Goal: Task Accomplishment & Management: Use online tool/utility

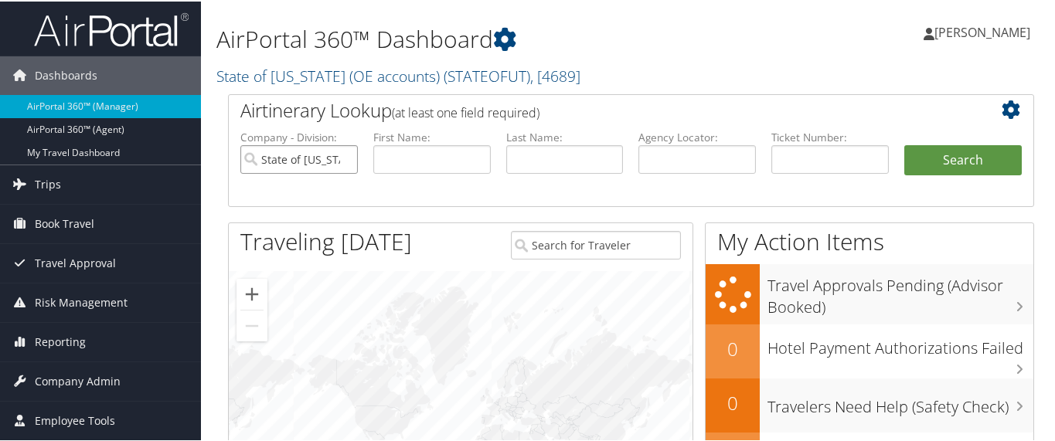
click at [343, 158] on input "State of Utah (OE accounts)" at bounding box center [299, 158] width 118 height 29
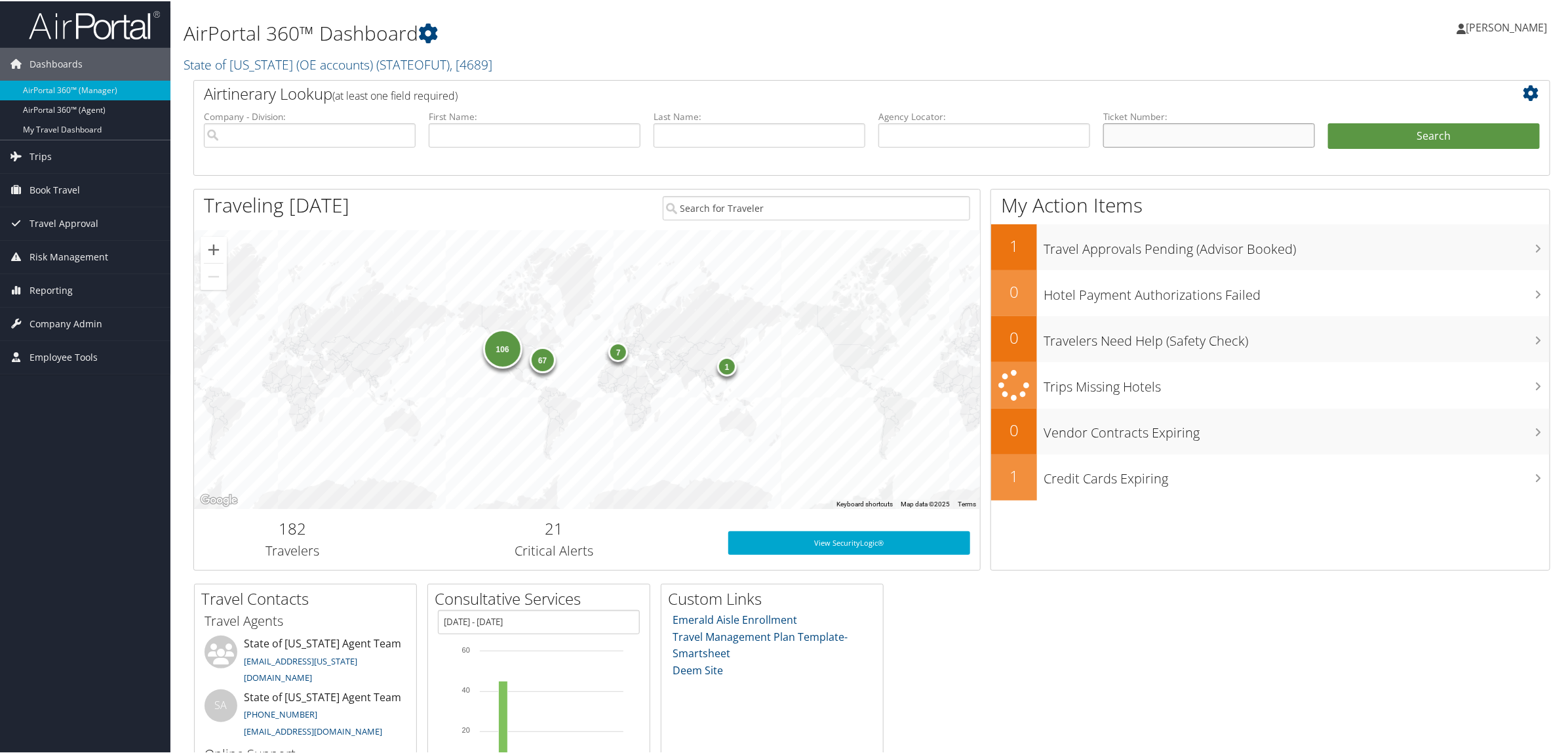
click at [895, 132] on input "text" at bounding box center [1209, 134] width 212 height 25
type input "0167310466848"
click at [895, 135] on button "Search" at bounding box center [1434, 135] width 212 height 26
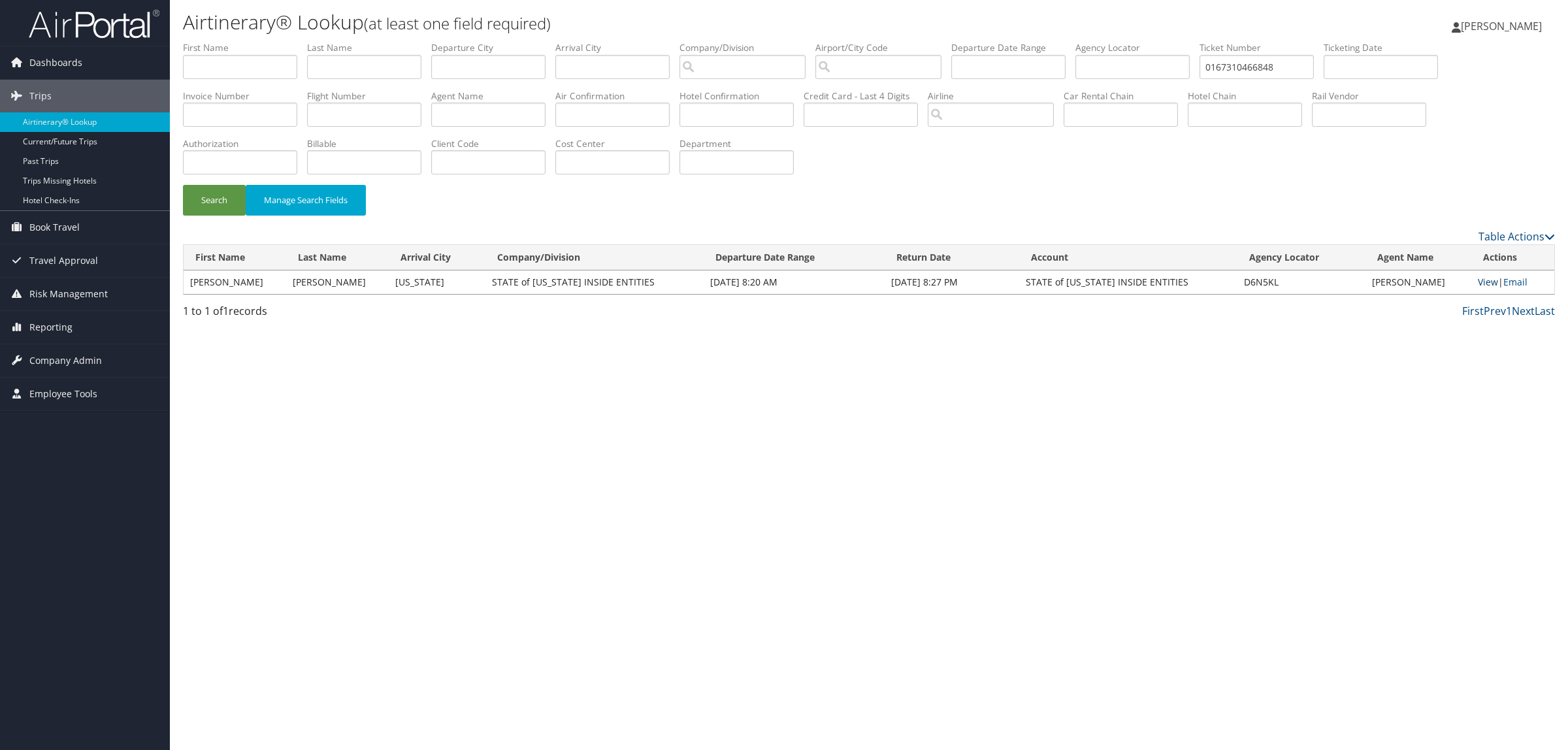
click at [1483, 278] on link "View" at bounding box center [1488, 281] width 20 height 13
drag, startPoint x: 1222, startPoint y: 72, endPoint x: 1136, endPoint y: 71, distance: 86.0
click at [1136, 41] on ul "First Name Last Name Departure City Arrival City Company/Division Airport/City …" at bounding box center [868, 41] width 1372 height 0
type input "0167310466848"
click at [182, 185] on button "Search" at bounding box center [214, 200] width 63 height 30
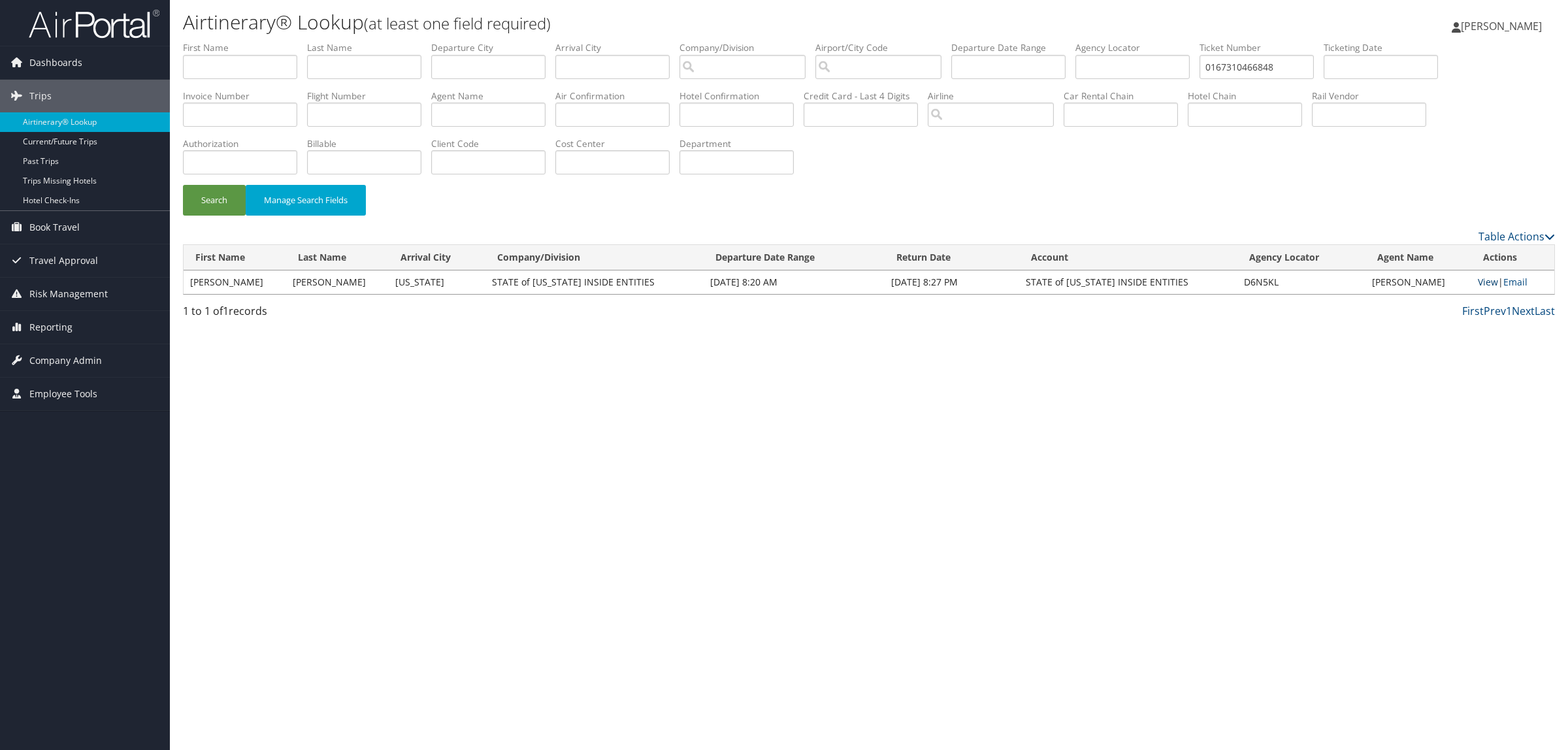
click at [1486, 284] on link "View" at bounding box center [1488, 281] width 20 height 13
drag, startPoint x: 1309, startPoint y: 68, endPoint x: 1192, endPoint y: 57, distance: 117.5
click at [1192, 41] on ul "First Name Last Name Departure City Arrival City Company/Division Airport/City …" at bounding box center [868, 41] width 1372 height 0
type input "8900897688369"
click at [182, 185] on button "Search" at bounding box center [214, 200] width 63 height 30
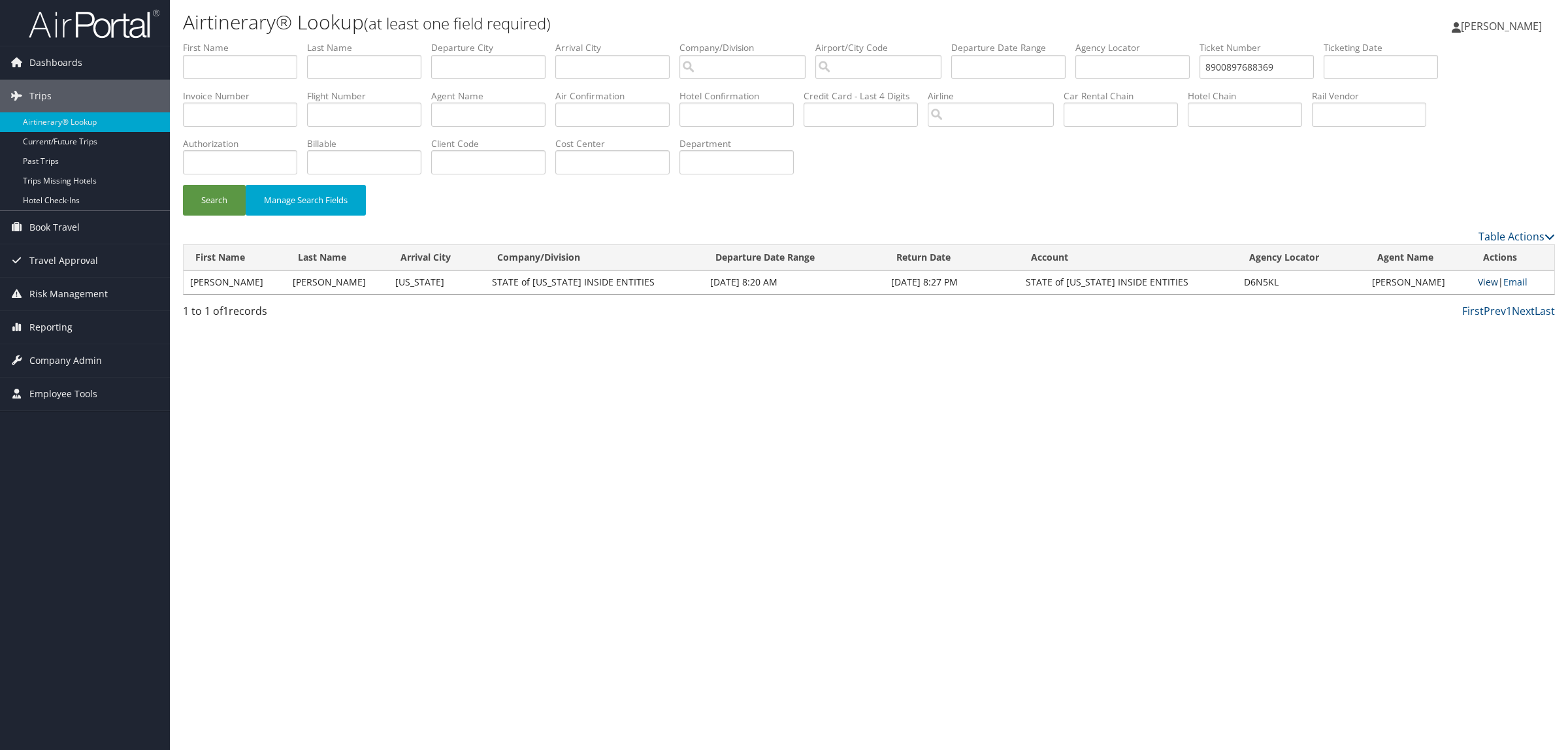
click at [1479, 285] on link "View" at bounding box center [1488, 281] width 20 height 13
drag, startPoint x: 1307, startPoint y: 62, endPoint x: 1231, endPoint y: 64, distance: 76.0
click at [1231, 64] on input "8900897688369" at bounding box center [1256, 67] width 114 height 24
type input "0067308638656"
click at [182, 185] on button "Search" at bounding box center [214, 200] width 63 height 30
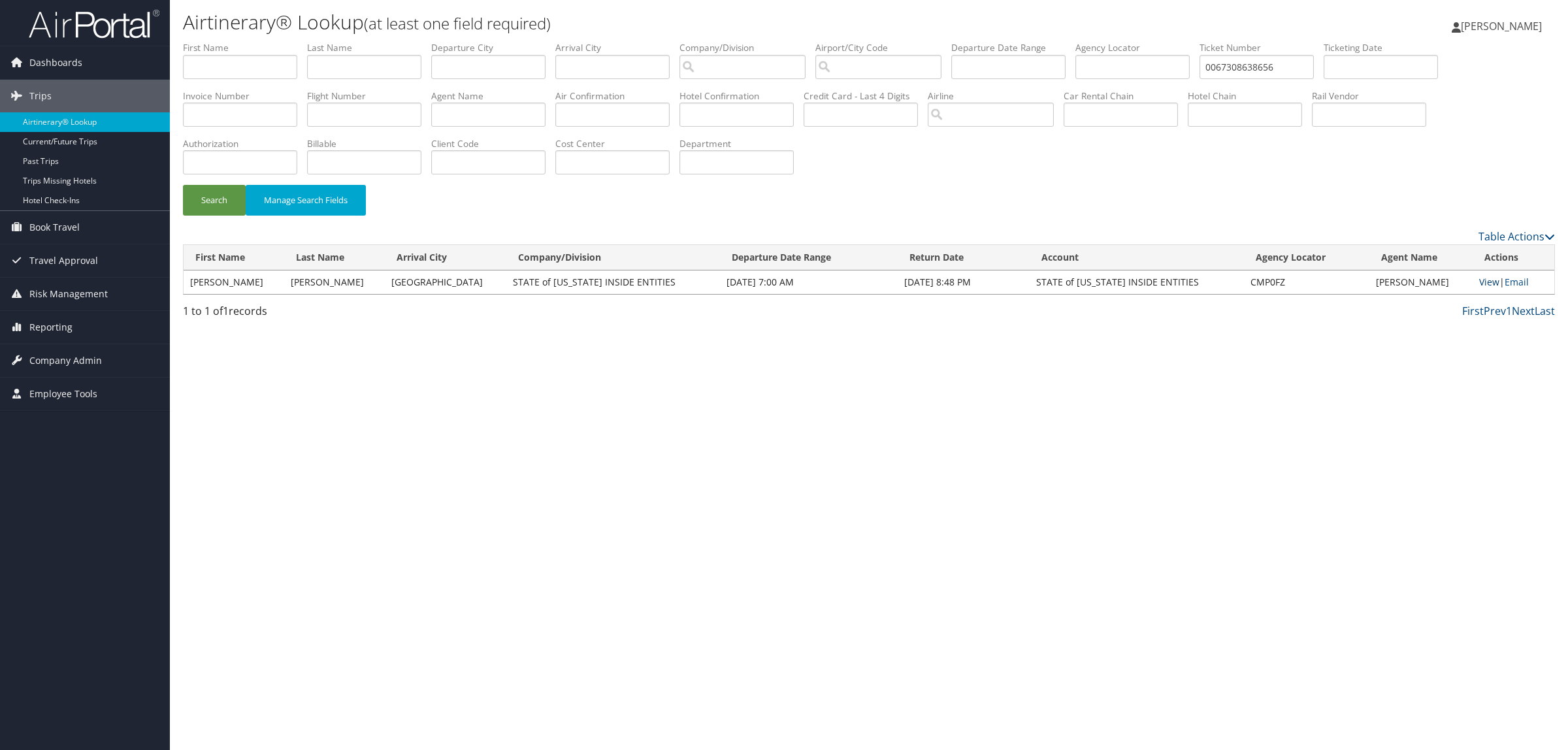
click at [1486, 282] on link "View" at bounding box center [1489, 281] width 20 height 13
drag, startPoint x: 1307, startPoint y: 64, endPoint x: 1173, endPoint y: 67, distance: 134.0
click at [1173, 41] on ul "First Name Last Name Departure City Arrival City Company/Division Airport/City …" at bounding box center [868, 41] width 1372 height 0
type input "8900897319380"
click at [182, 185] on button "Search" at bounding box center [214, 200] width 63 height 30
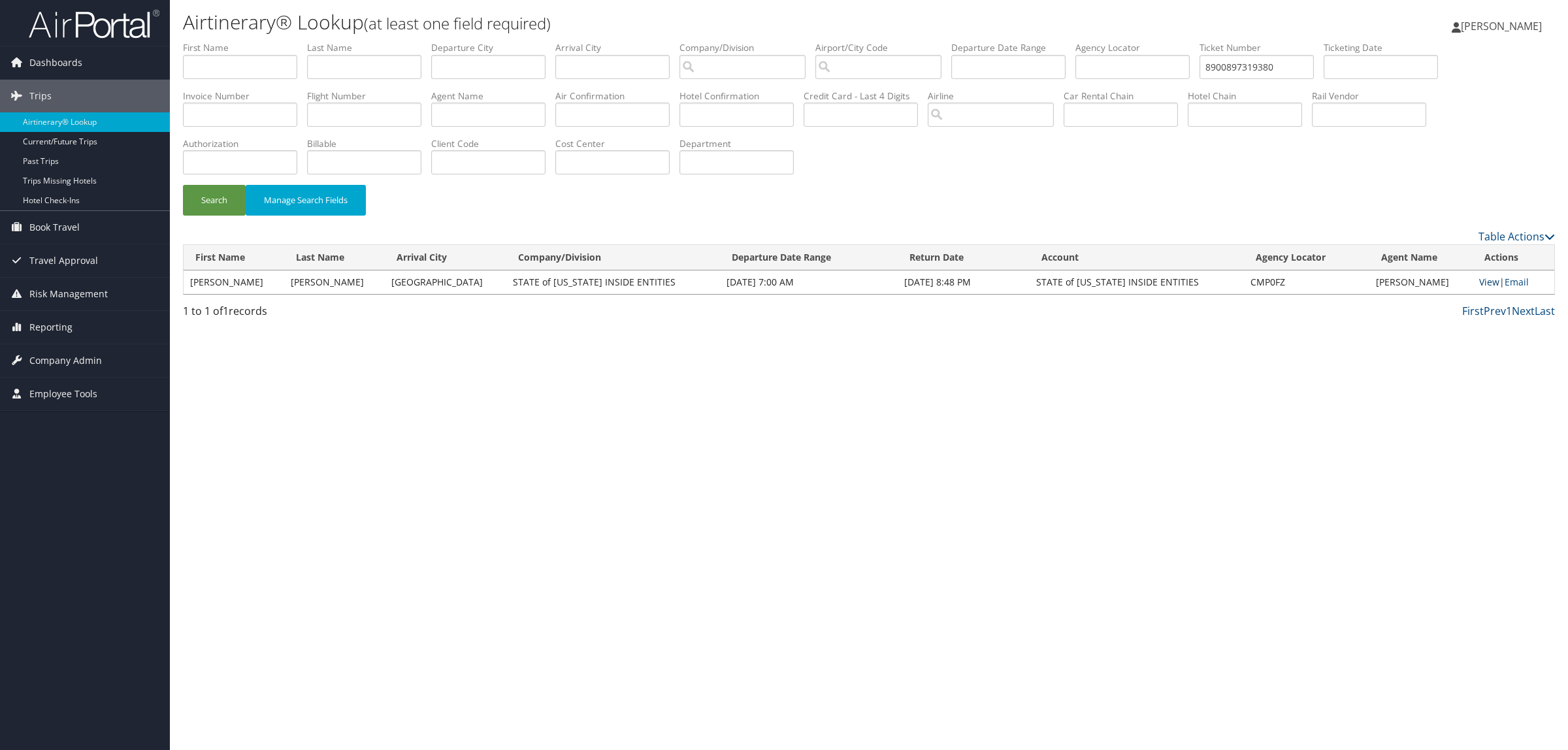
click at [1480, 280] on link "View" at bounding box center [1489, 281] width 20 height 13
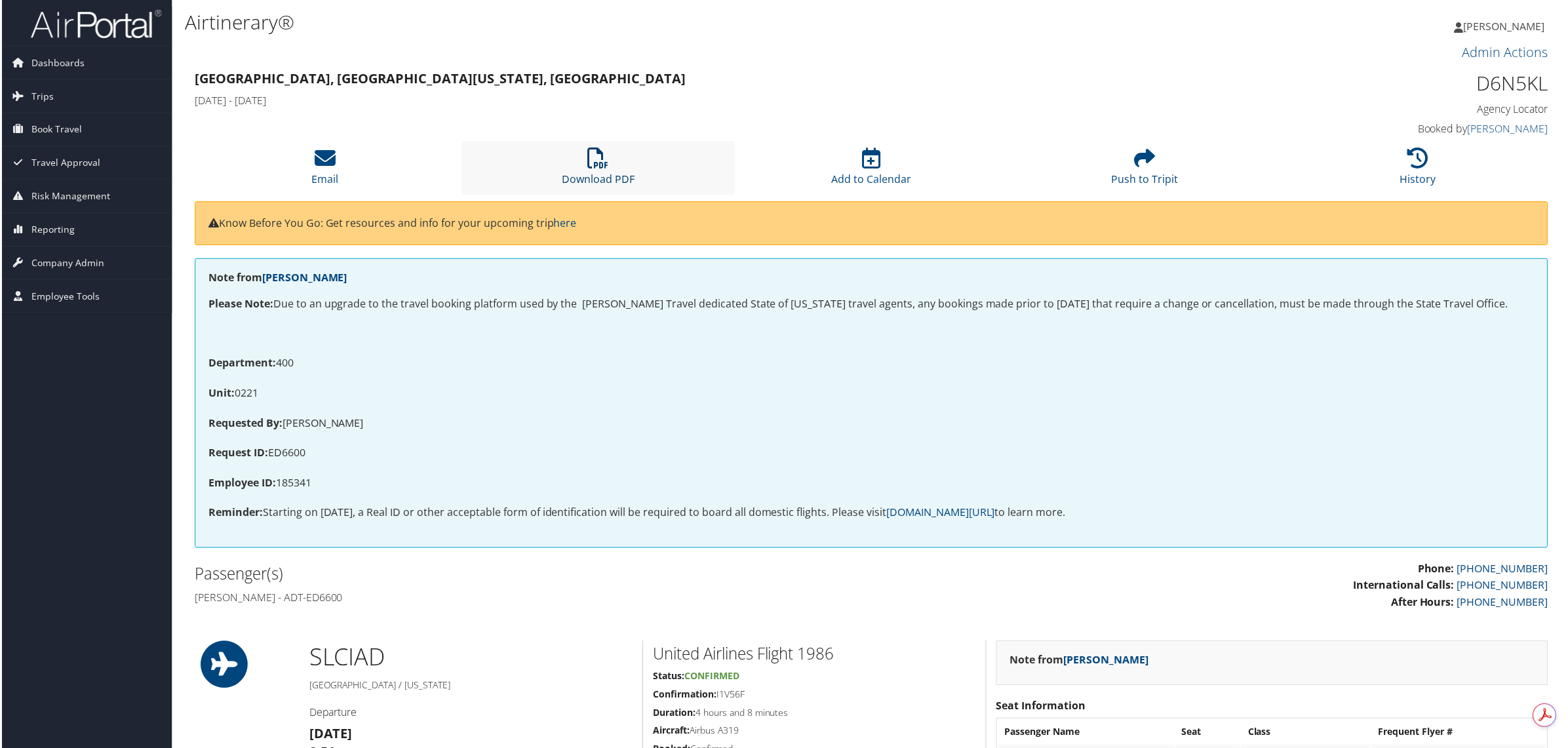
click at [605, 159] on icon at bounding box center [598, 159] width 21 height 21
click at [606, 169] on li "Download PDF" at bounding box center [598, 168] width 274 height 53
click at [590, 164] on icon at bounding box center [598, 159] width 21 height 21
click at [611, 172] on link "Download PDF" at bounding box center [599, 170] width 73 height 31
click at [600, 160] on icon at bounding box center [598, 159] width 21 height 21
